Goal: Task Accomplishment & Management: Manage account settings

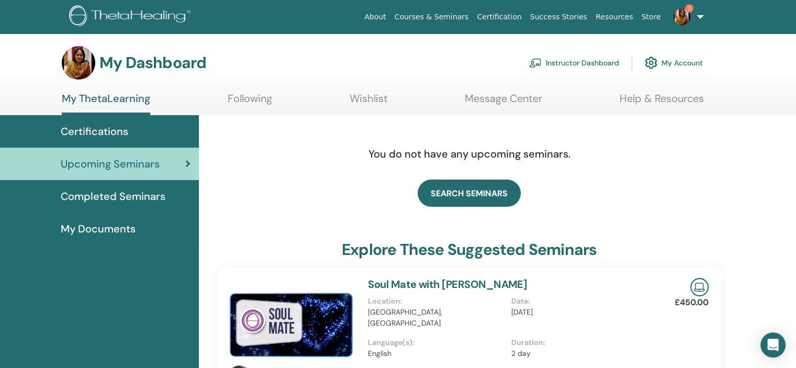
click at [563, 60] on link "Instructor Dashboard" at bounding box center [574, 62] width 90 height 23
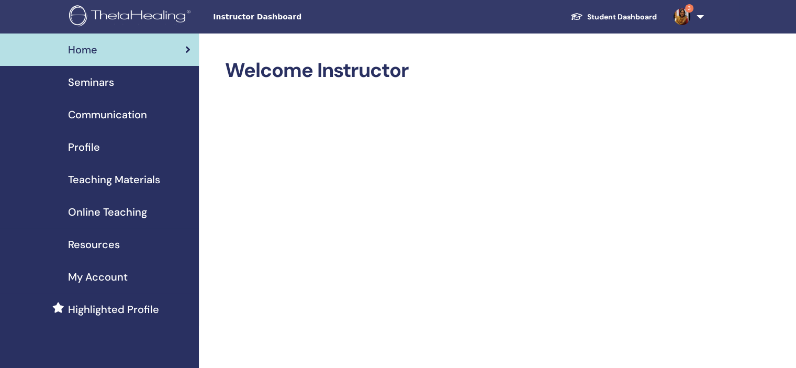
click at [94, 79] on span "Seminars" at bounding box center [91, 82] width 46 height 16
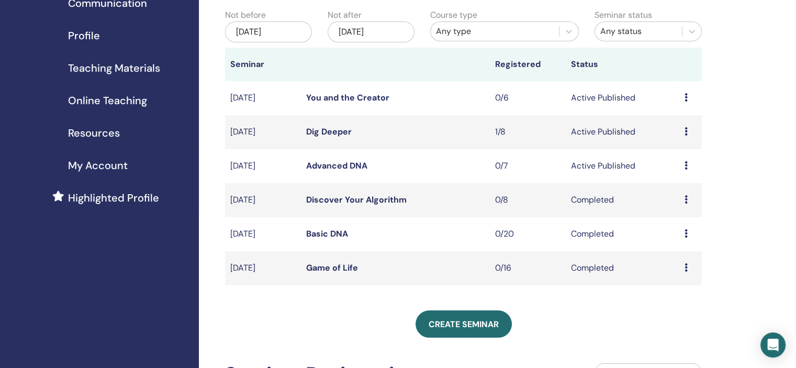
scroll to position [127, 0]
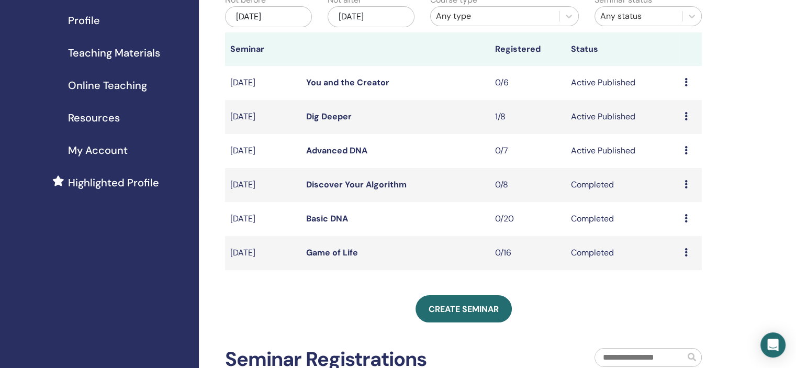
click at [344, 148] on link "Advanced DNA" at bounding box center [336, 150] width 61 height 11
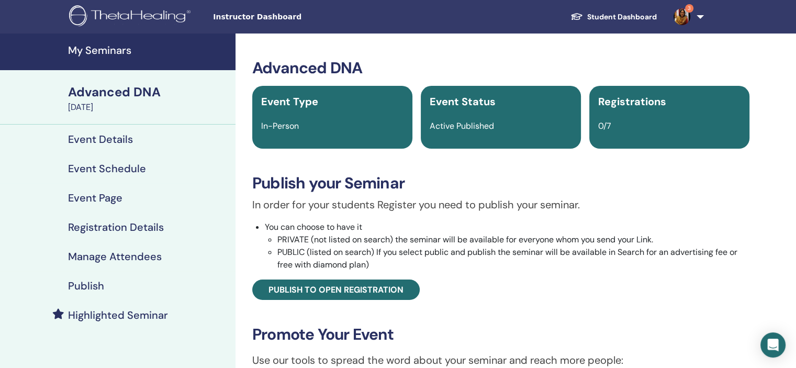
click at [98, 135] on h4 "Event Details" at bounding box center [100, 139] width 65 height 13
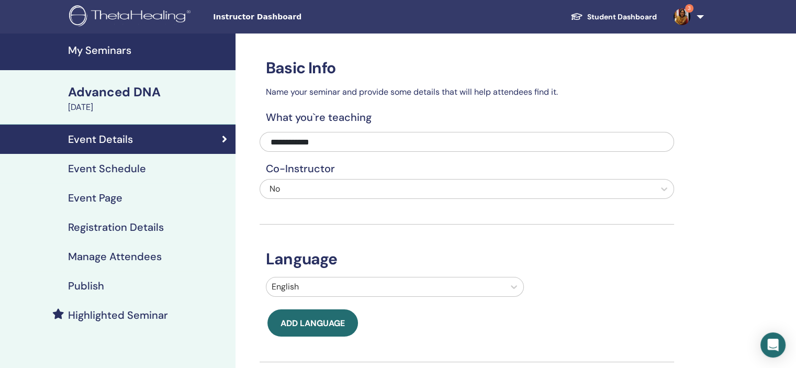
click at [94, 199] on h4 "Event Page" at bounding box center [95, 198] width 54 height 13
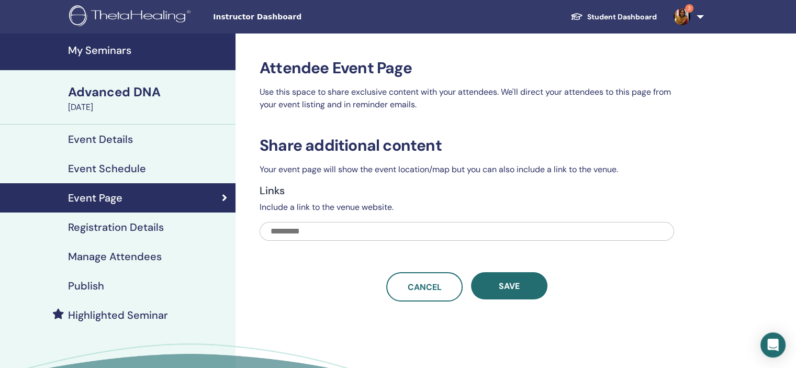
click at [92, 227] on h4 "Registration Details" at bounding box center [116, 227] width 96 height 13
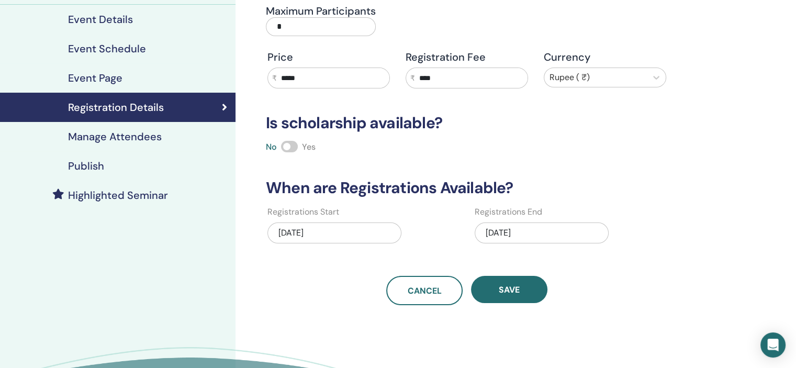
scroll to position [124, 0]
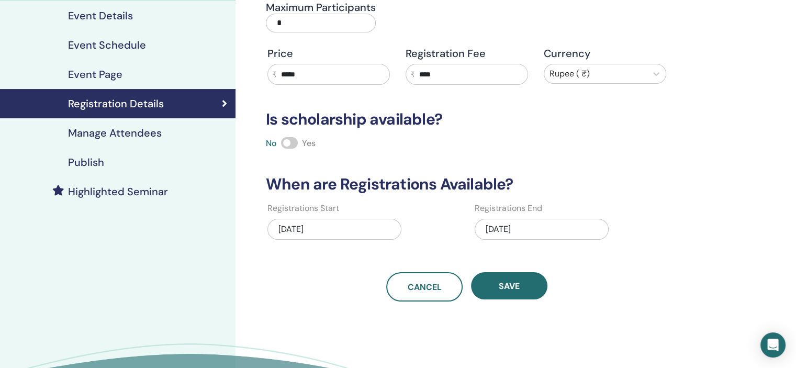
click at [523, 226] on div "08/06/2025" at bounding box center [542, 229] width 134 height 21
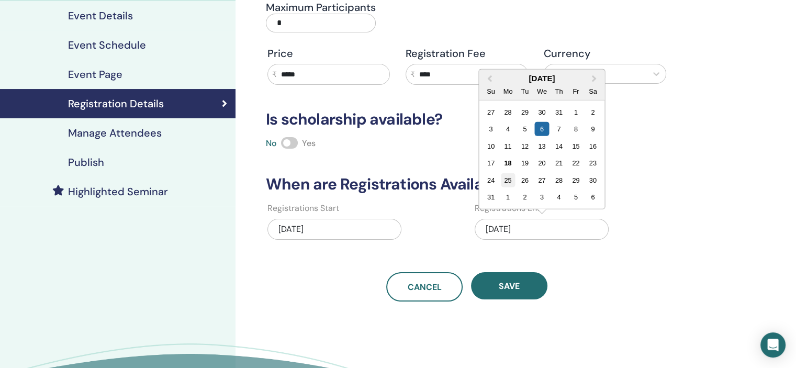
click at [507, 179] on div "25" at bounding box center [508, 180] width 14 height 14
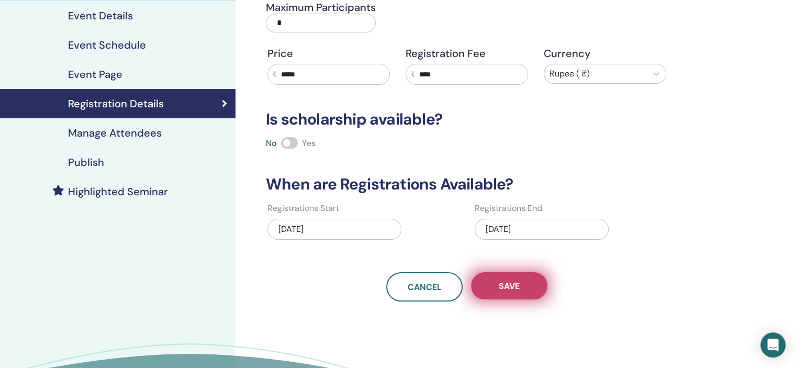
click at [516, 284] on span "Save" at bounding box center [509, 286] width 21 height 11
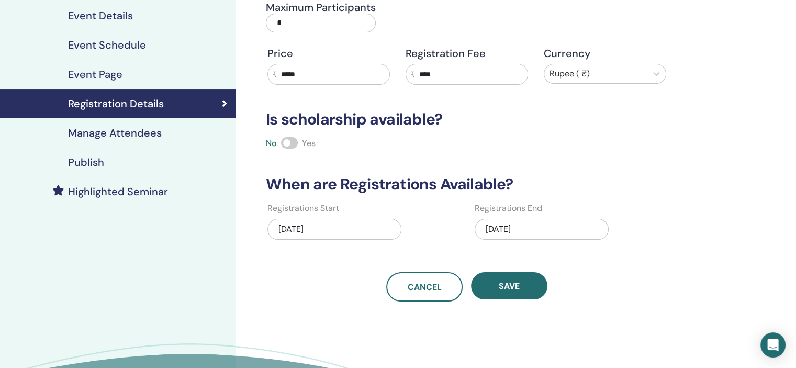
click at [91, 160] on h4 "Publish" at bounding box center [86, 162] width 36 height 13
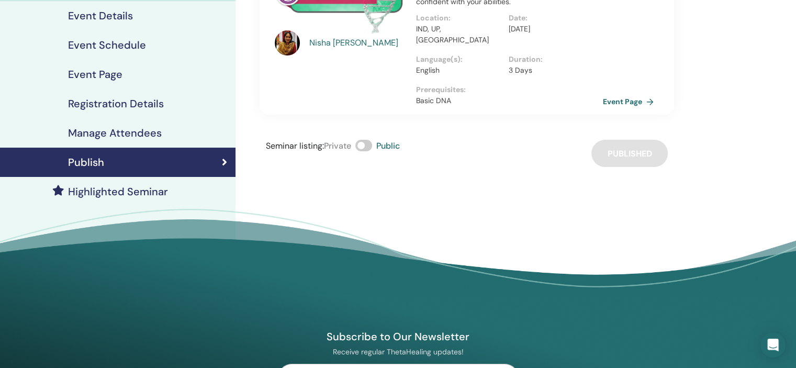
click at [618, 94] on link "Event Page" at bounding box center [630, 102] width 55 height 16
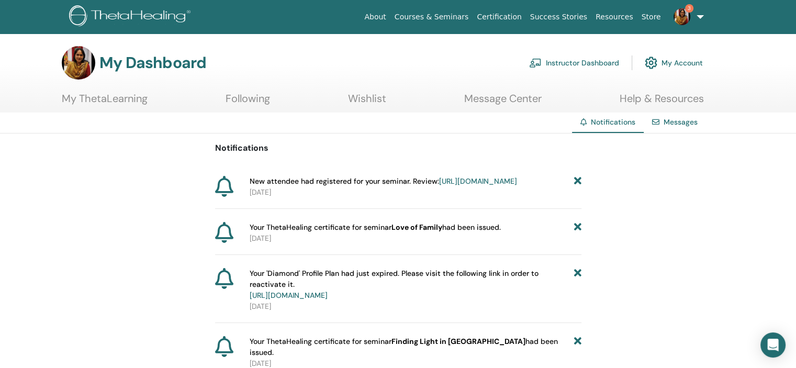
click at [586, 62] on link "Instructor Dashboard" at bounding box center [574, 62] width 90 height 23
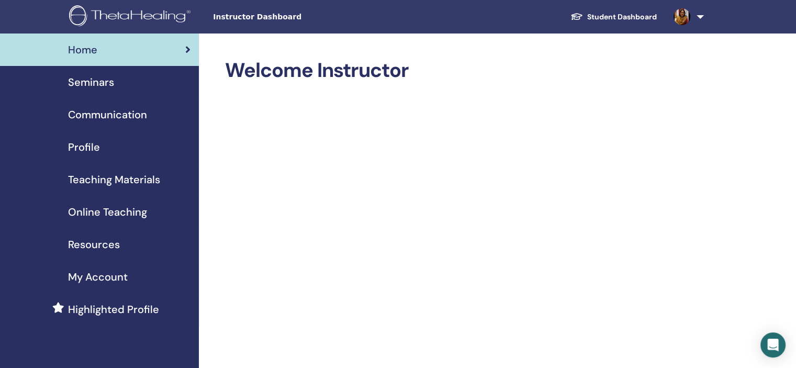
click at [91, 79] on span "Seminars" at bounding box center [91, 82] width 46 height 16
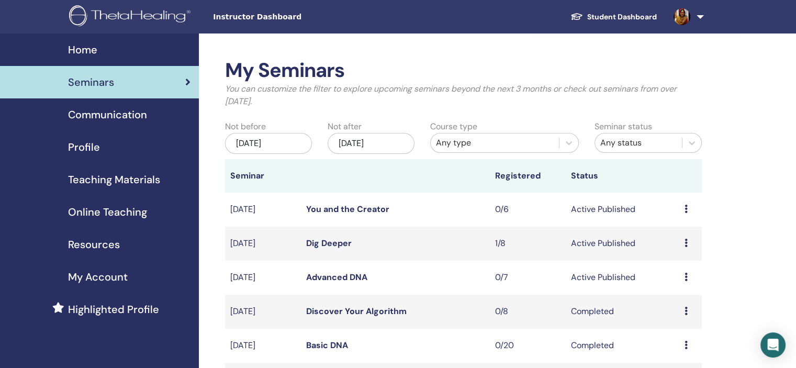
click at [332, 241] on link "Dig Deeper" at bounding box center [329, 243] width 46 height 11
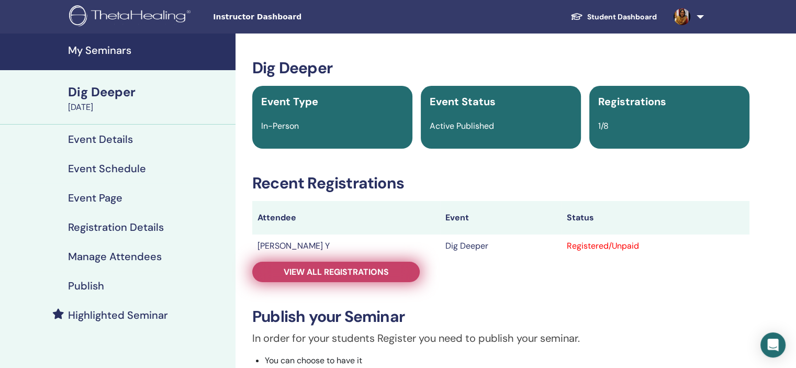
click at [341, 272] on span "View all registrations" at bounding box center [336, 271] width 105 height 11
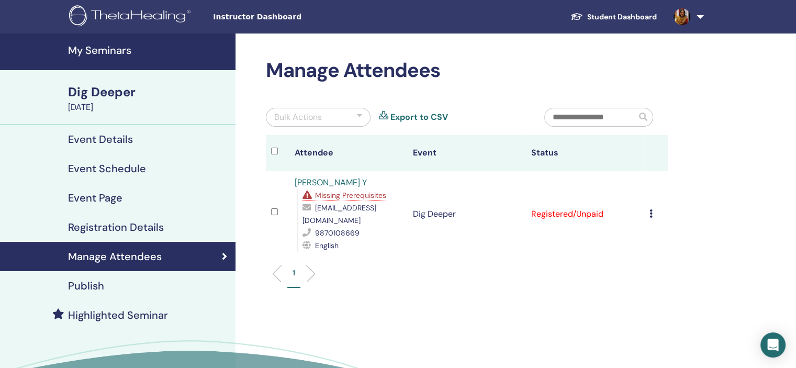
click at [651, 209] on icon at bounding box center [651, 213] width 3 height 8
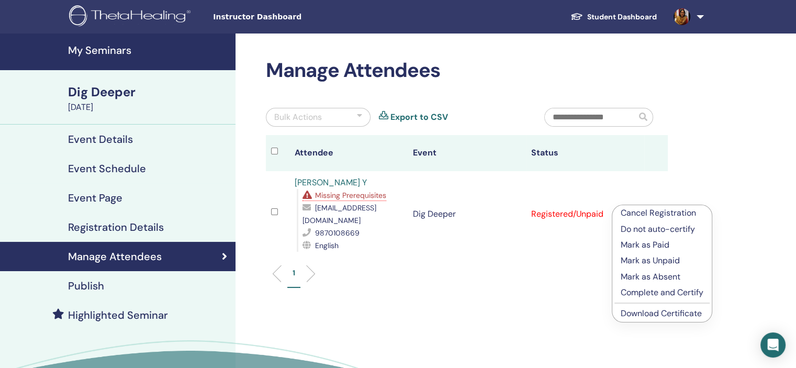
click at [630, 242] on p "Mark as Paid" at bounding box center [662, 245] width 83 height 13
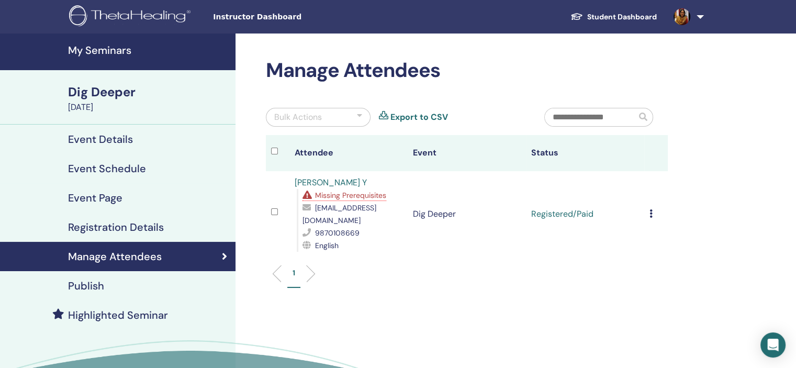
click at [80, 282] on h4 "Publish" at bounding box center [86, 286] width 36 height 13
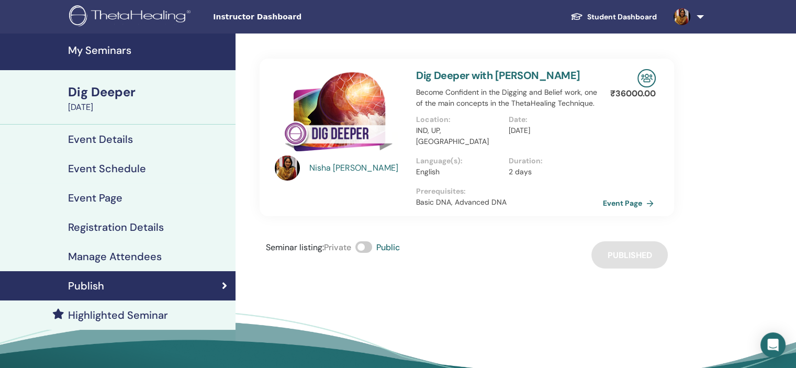
click at [622, 195] on link "Event Page" at bounding box center [630, 203] width 55 height 16
